Goal: Navigation & Orientation: Find specific page/section

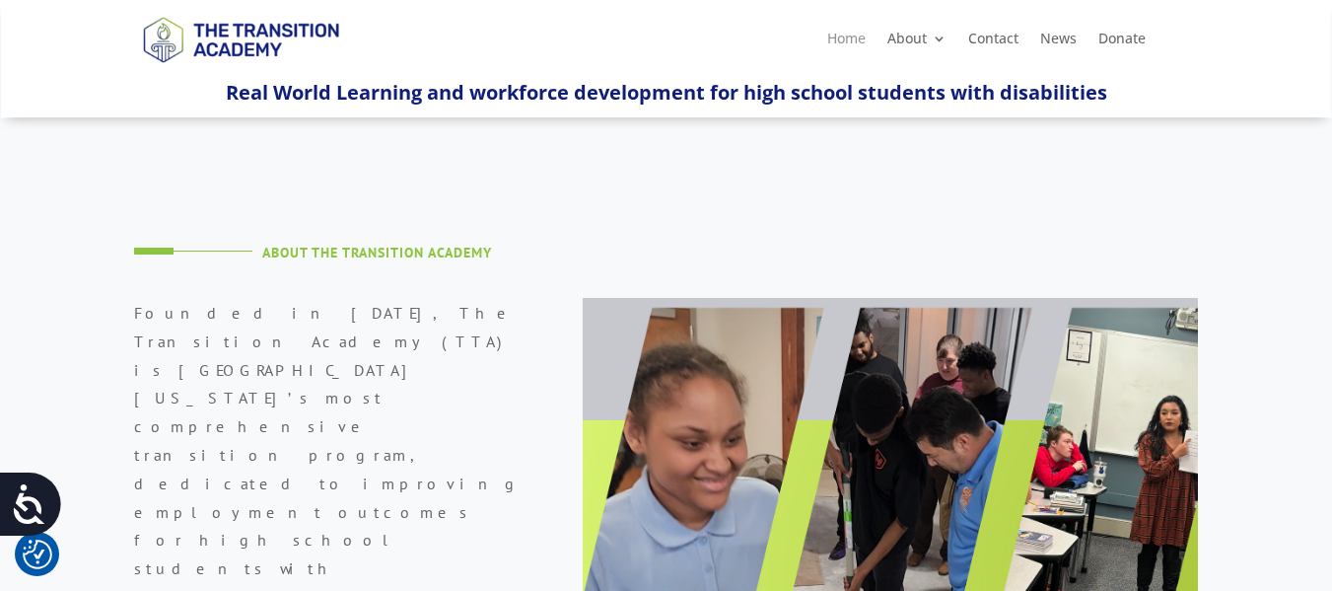
click at [849, 36] on link "Home" at bounding box center [846, 43] width 38 height 22
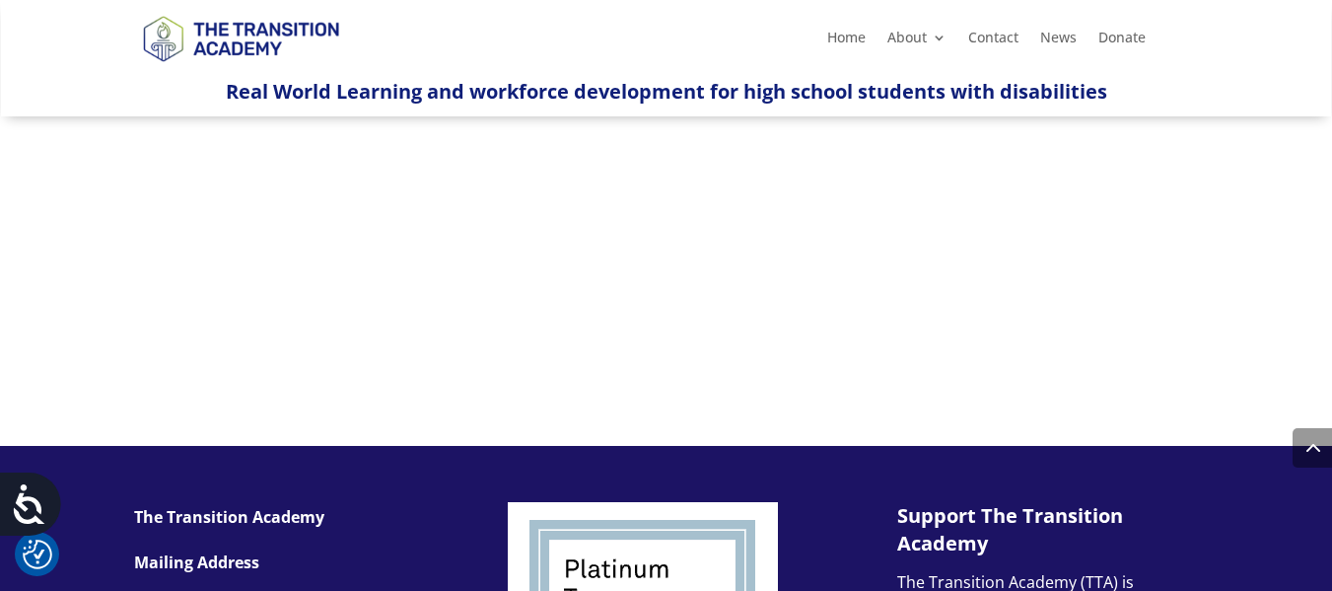
scroll to position [1514, 0]
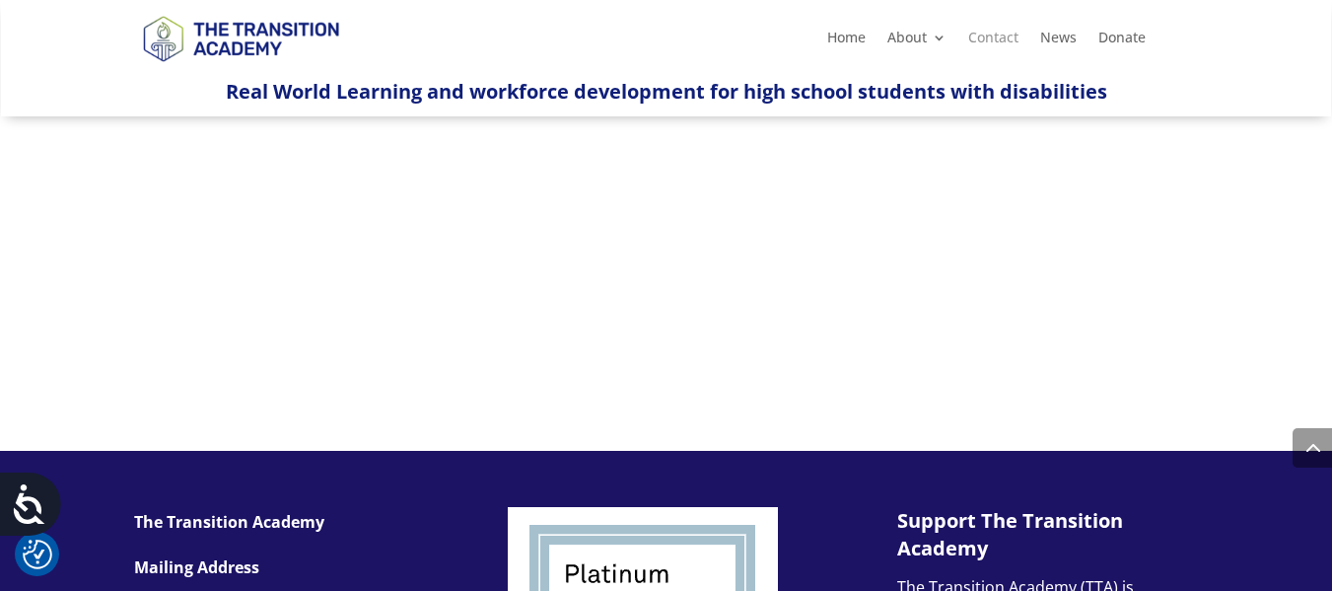
click at [1004, 39] on link "Contact" at bounding box center [993, 42] width 50 height 22
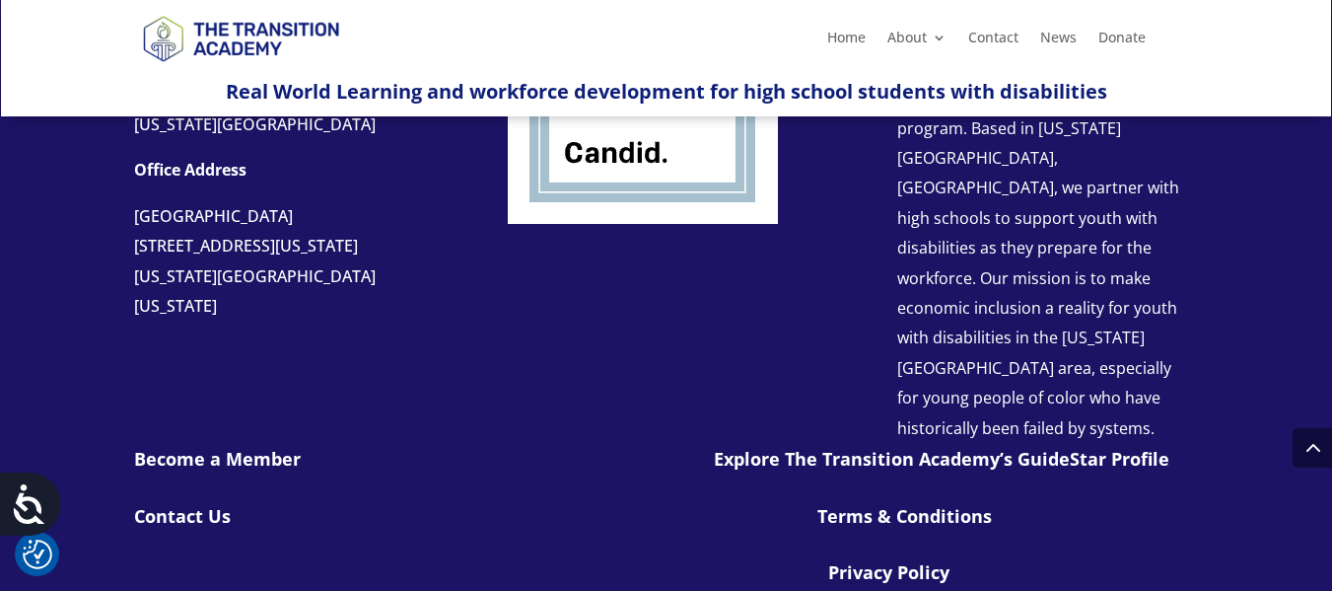
scroll to position [1346, 0]
click at [848, 33] on link "Home" at bounding box center [846, 42] width 38 height 22
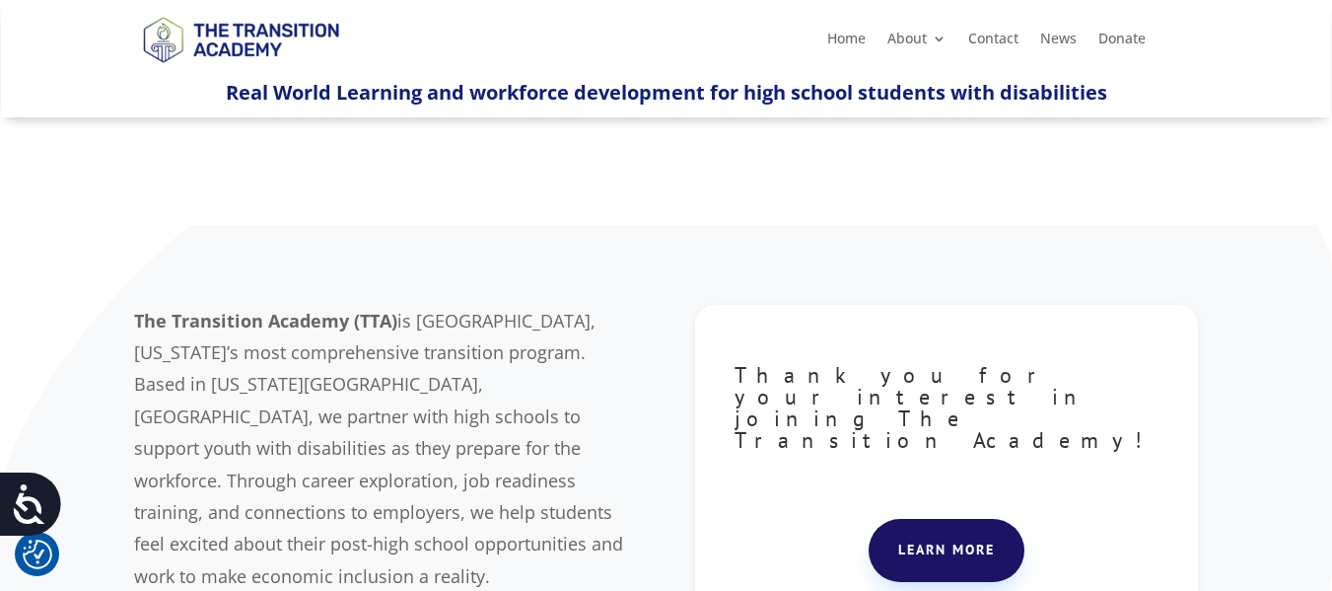
click at [924, 525] on link "Learn more" at bounding box center [947, 550] width 156 height 63
